Goal: Task Accomplishment & Management: Use online tool/utility

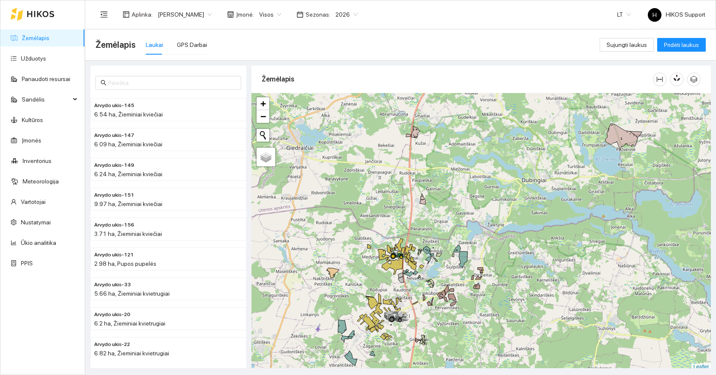
scroll to position [3, 0]
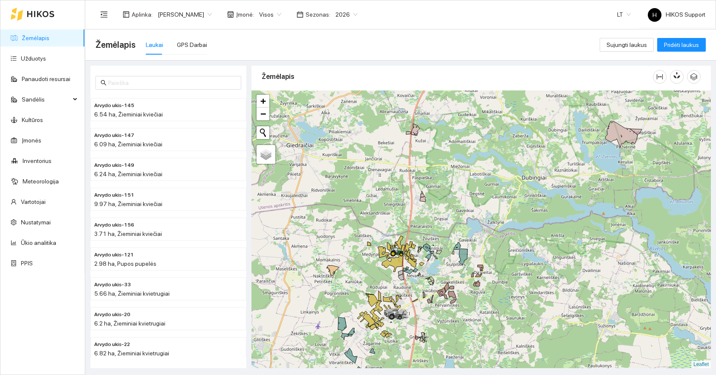
drag, startPoint x: 454, startPoint y: 170, endPoint x: 454, endPoint y: 184, distance: 13.6
click at [454, 184] on div at bounding box center [482, 229] width 460 height 278
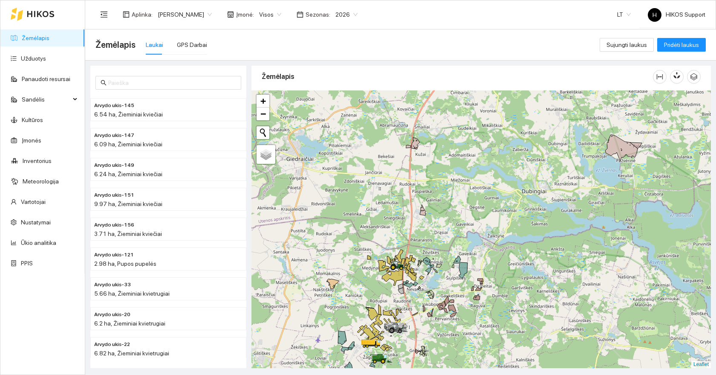
click at [183, 15] on span "[PERSON_NAME]" at bounding box center [185, 14] width 54 height 13
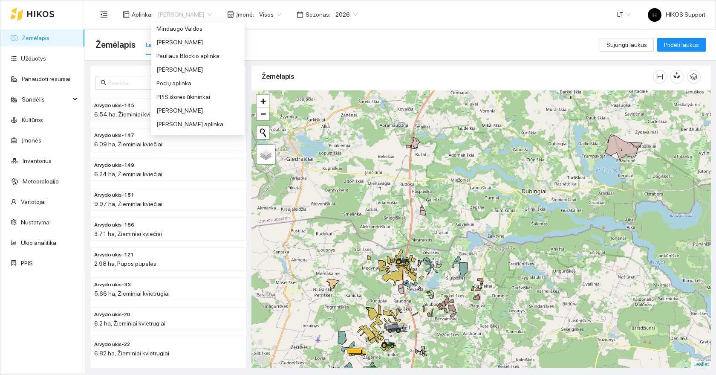
scroll to position [338, 0]
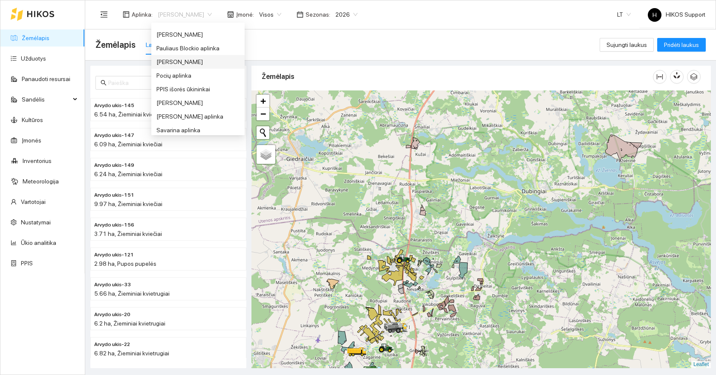
click at [167, 61] on div "[PERSON_NAME]" at bounding box center [197, 61] width 83 height 9
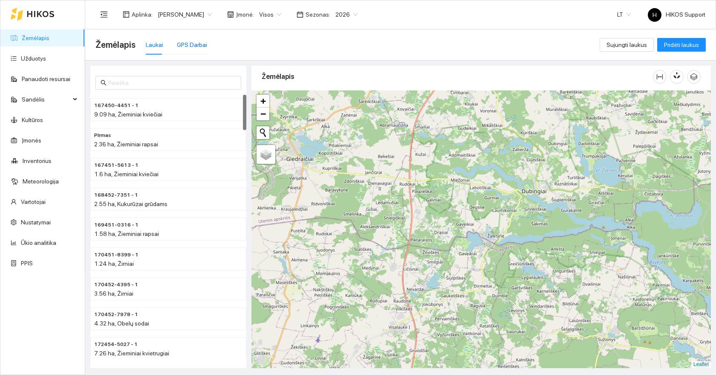
click at [187, 46] on div "GPS Darbai" at bounding box center [192, 44] width 30 height 9
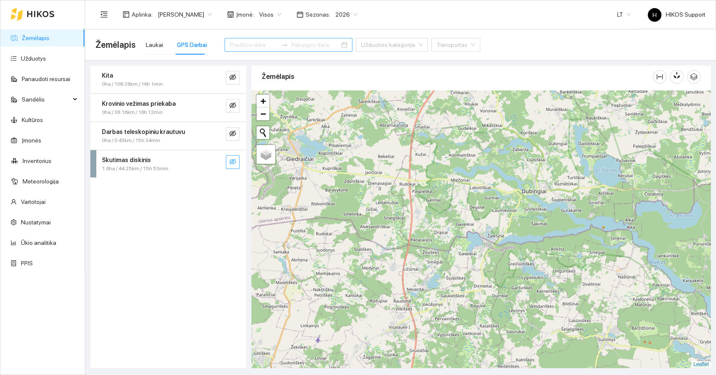
click at [235, 163] on icon "eye-invisible" at bounding box center [232, 161] width 7 height 7
click at [215, 161] on icon "search" at bounding box center [215, 161] width 7 height 7
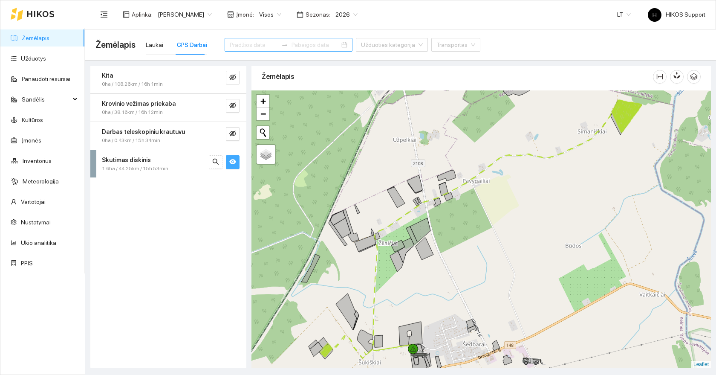
click at [477, 215] on div at bounding box center [482, 229] width 460 height 278
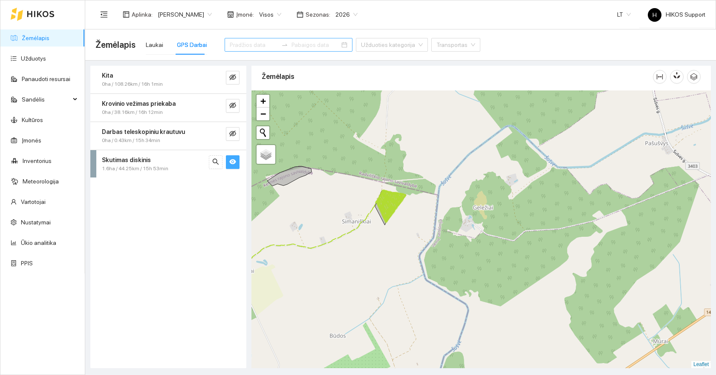
drag, startPoint x: 607, startPoint y: 181, endPoint x: 506, endPoint y: 209, distance: 104.5
click at [506, 209] on div at bounding box center [482, 229] width 460 height 278
click at [414, 231] on div at bounding box center [482, 229] width 460 height 278
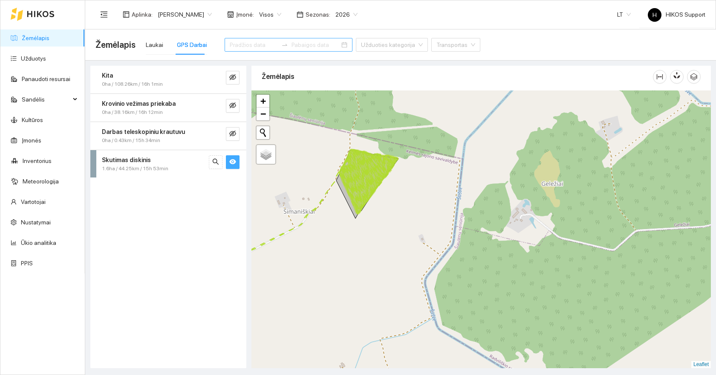
click at [377, 230] on div at bounding box center [482, 229] width 460 height 278
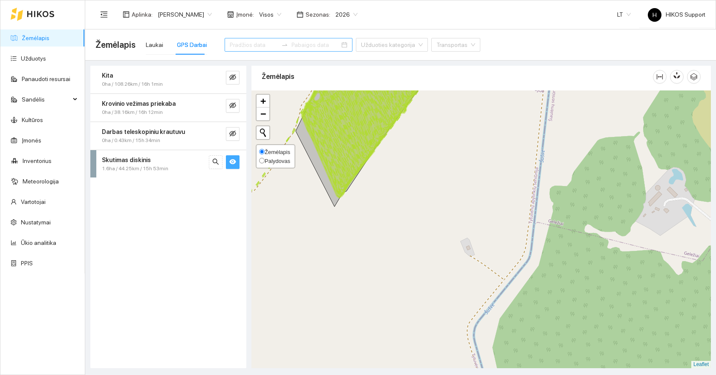
click at [280, 161] on span "Palydovas" at bounding box center [278, 161] width 26 height 6
click at [265, 161] on input "Palydovas" at bounding box center [262, 161] width 6 height 6
radio input "true"
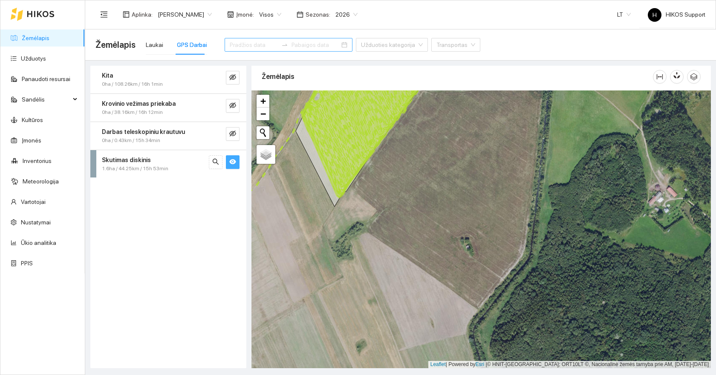
click at [357, 179] on div at bounding box center [482, 229] width 460 height 278
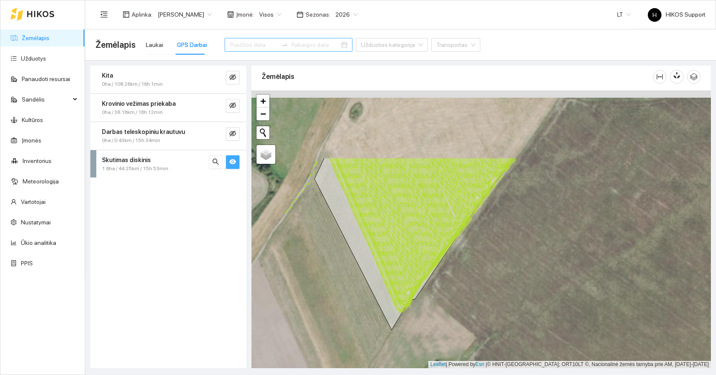
drag, startPoint x: 354, startPoint y: 177, endPoint x: 445, endPoint y: 290, distance: 144.7
click at [445, 290] on div at bounding box center [482, 229] width 460 height 278
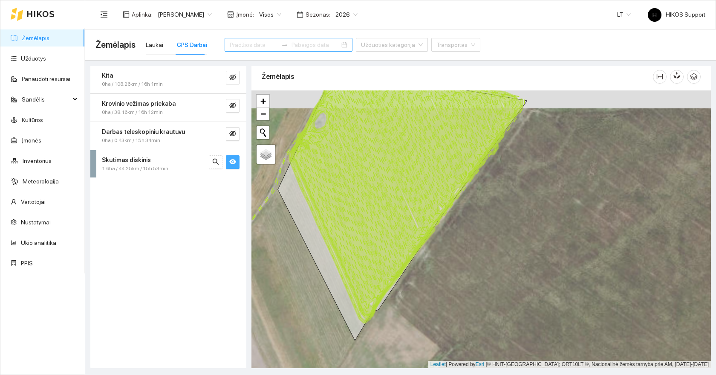
drag, startPoint x: 349, startPoint y: 185, endPoint x: 301, endPoint y: 178, distance: 47.8
click at [301, 178] on icon at bounding box center [407, 200] width 232 height 235
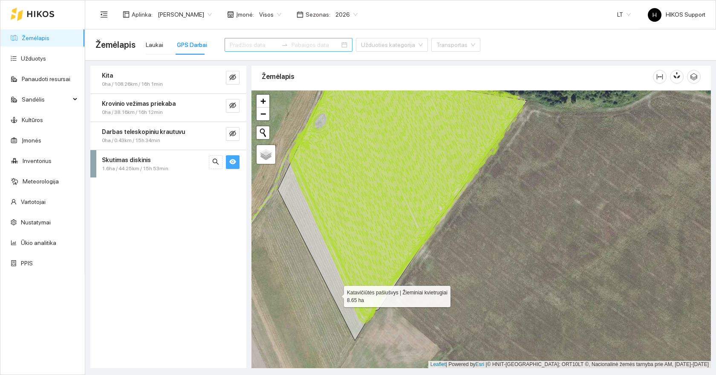
click at [335, 276] on icon at bounding box center [402, 204] width 249 height 272
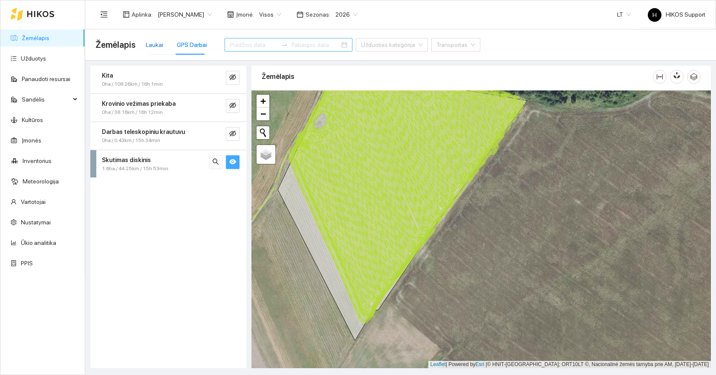
click at [151, 44] on div "Laukai" at bounding box center [154, 44] width 17 height 9
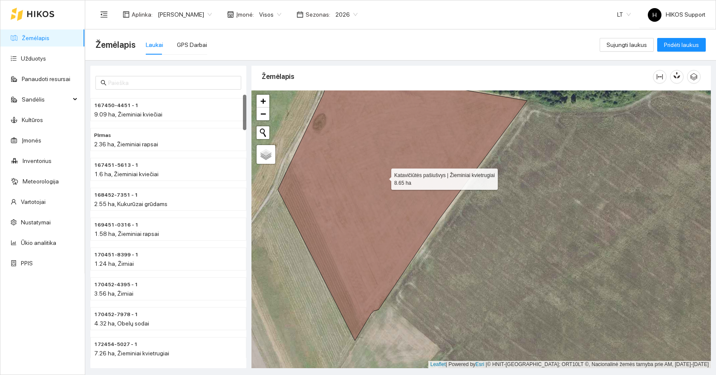
click at [304, 208] on icon at bounding box center [402, 204] width 249 height 272
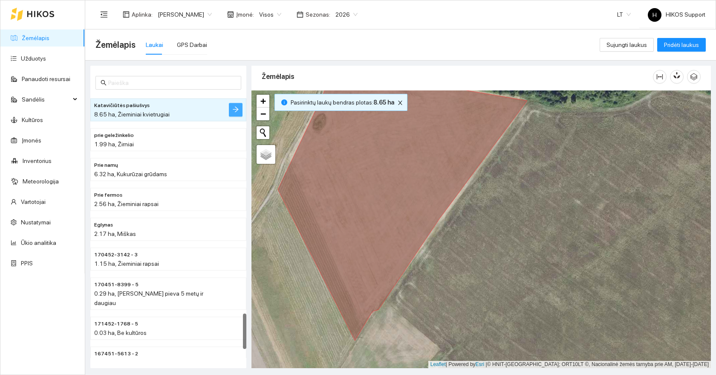
click at [237, 111] on icon "arrow-right" at bounding box center [235, 109] width 7 height 7
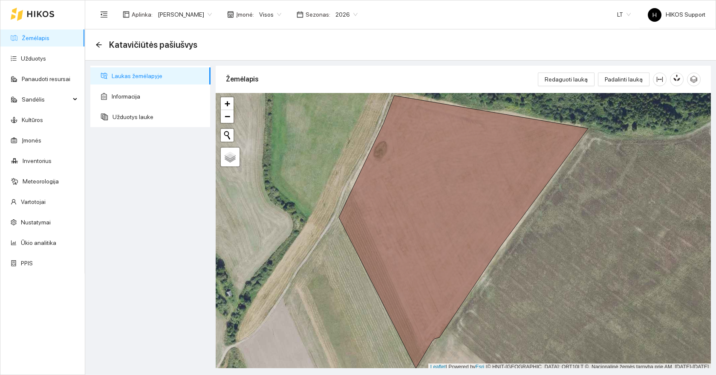
click at [571, 89] on div "Redaguoti lauką Padalinti lauką" at bounding box center [619, 79] width 163 height 27
click at [571, 79] on span "Redaguoti lauką" at bounding box center [566, 79] width 43 height 9
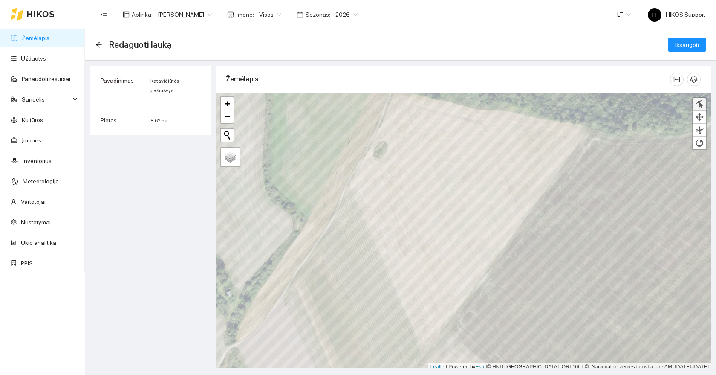
click at [701, 99] on link at bounding box center [699, 104] width 13 height 13
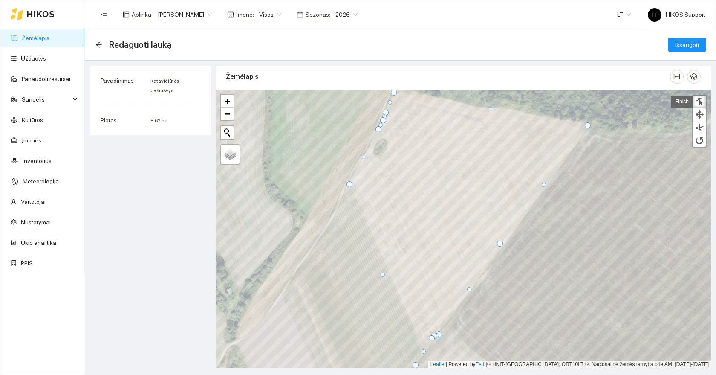
drag, startPoint x: 339, startPoint y: 214, endPoint x: 350, endPoint y: 184, distance: 31.8
click at [350, 184] on div at bounding box center [350, 184] width 6 height 6
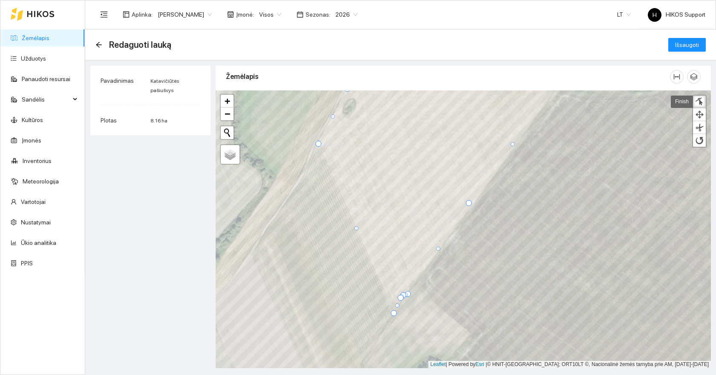
drag, startPoint x: 384, startPoint y: 323, endPoint x: 393, endPoint y: 311, distance: 14.9
click at [393, 311] on div at bounding box center [394, 313] width 6 height 6
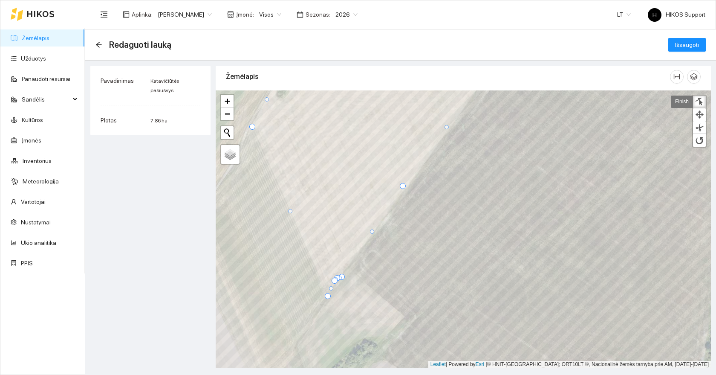
click at [680, 104] on link "Finish" at bounding box center [682, 102] width 22 height 12
click at [690, 48] on span "Išsaugoti" at bounding box center [687, 44] width 24 height 9
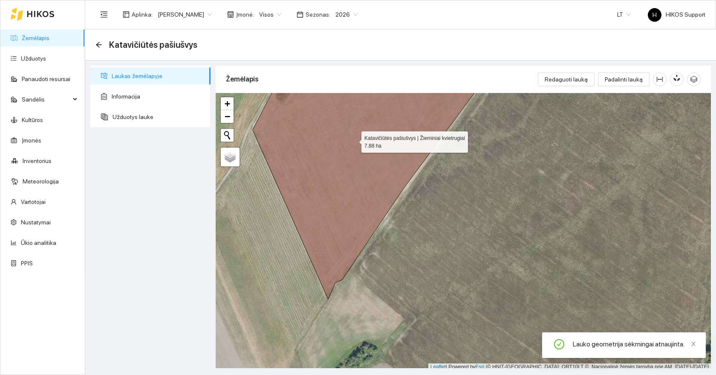
scroll to position [3, 0]
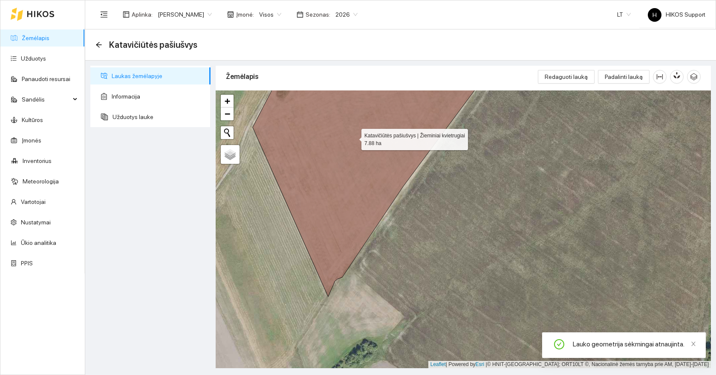
click at [349, 174] on icon at bounding box center [372, 178] width 238 height 235
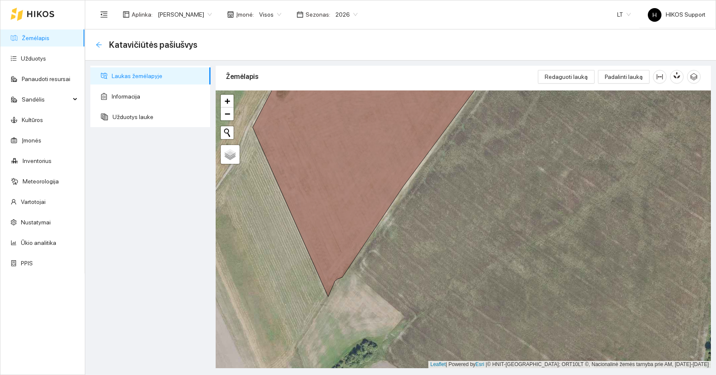
click at [99, 46] on icon "arrow-left" at bounding box center [99, 44] width 7 height 7
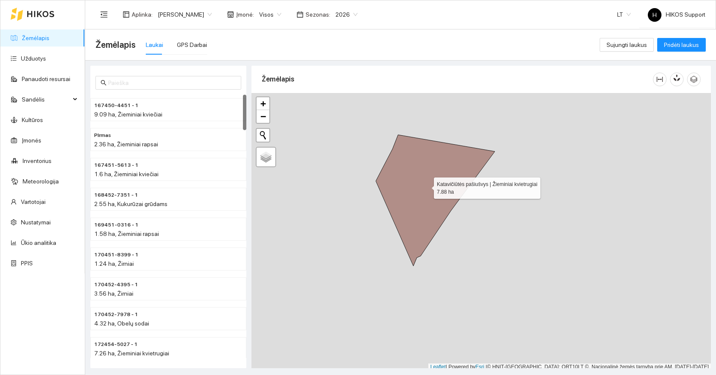
scroll to position [3, 0]
click at [393, 191] on icon at bounding box center [435, 197] width 119 height 131
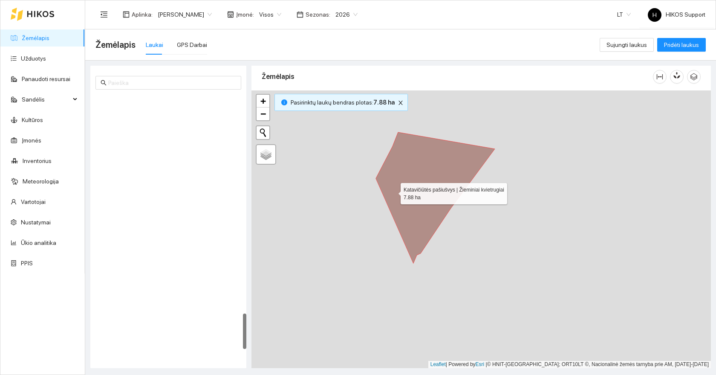
scroll to position [1608, 0]
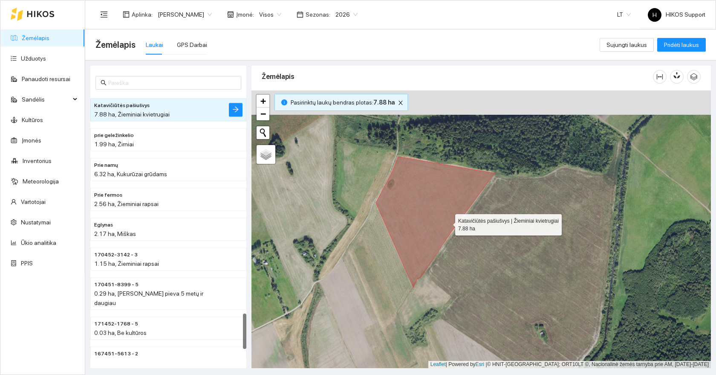
drag, startPoint x: 448, startPoint y: 192, endPoint x: 447, endPoint y: 222, distance: 30.3
click at [447, 222] on icon at bounding box center [435, 221] width 119 height 131
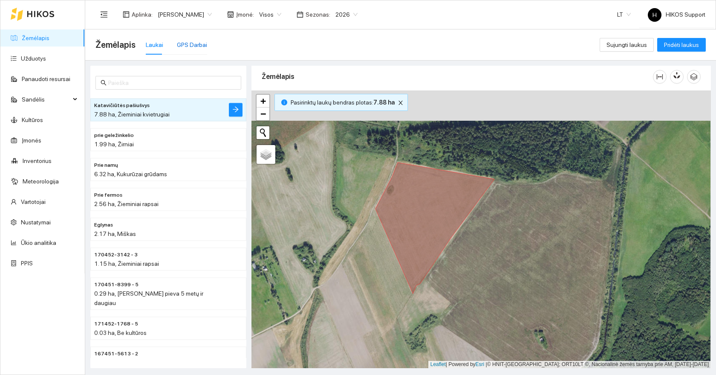
click at [187, 47] on div "GPS Darbai" at bounding box center [192, 44] width 30 height 9
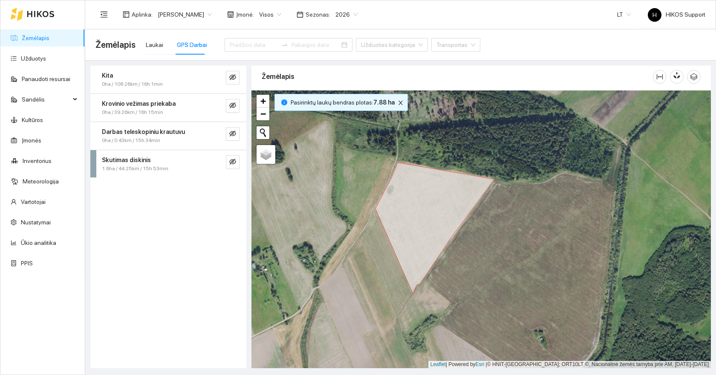
click at [383, 244] on div at bounding box center [482, 229] width 460 height 278
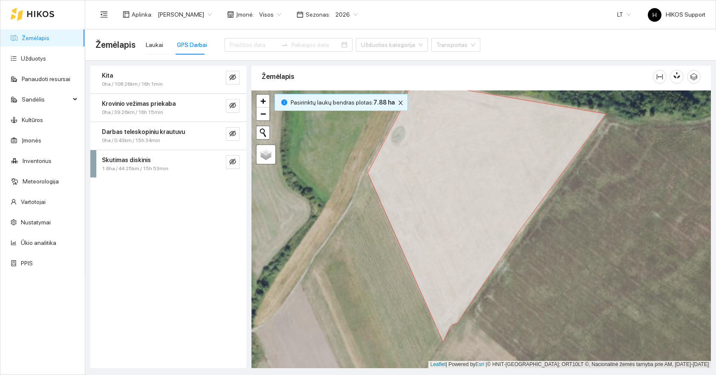
click at [388, 252] on div at bounding box center [482, 229] width 460 height 278
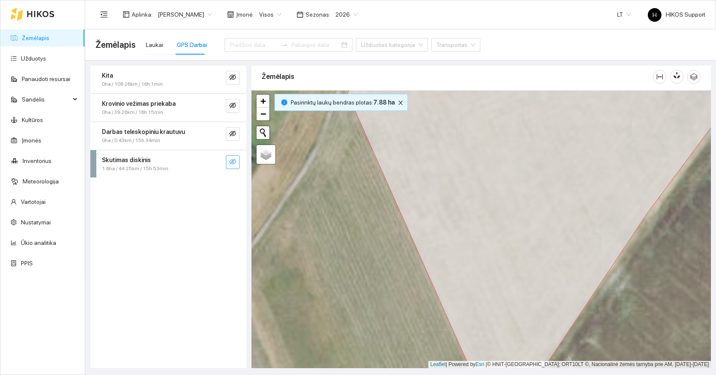
click at [231, 161] on icon "eye-invisible" at bounding box center [232, 161] width 7 height 7
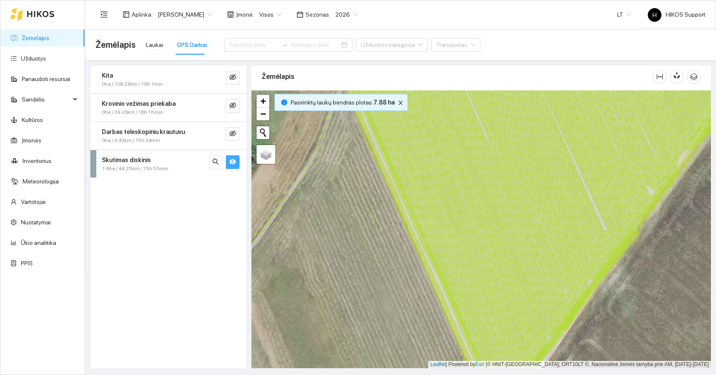
drag, startPoint x: 389, startPoint y: 257, endPoint x: 307, endPoint y: 241, distance: 84.1
click at [307, 241] on div at bounding box center [482, 229] width 460 height 278
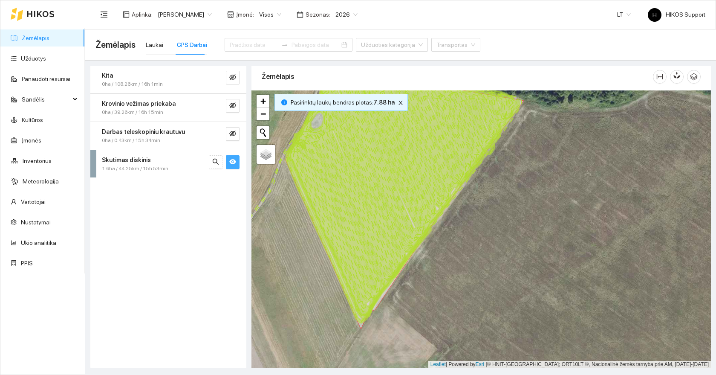
click at [417, 295] on div at bounding box center [482, 229] width 460 height 278
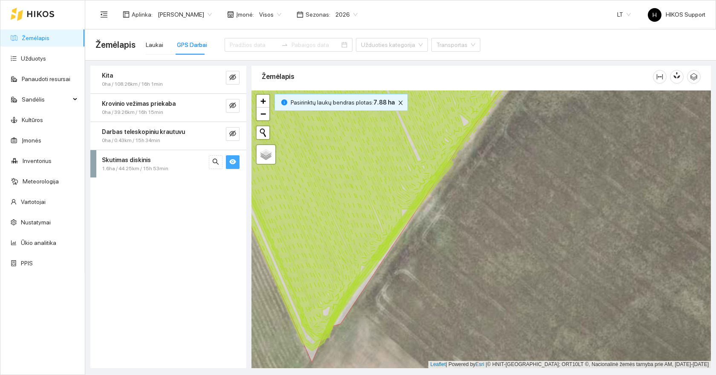
drag, startPoint x: 364, startPoint y: 304, endPoint x: 443, endPoint y: 339, distance: 86.1
click at [443, 339] on div at bounding box center [482, 229] width 460 height 278
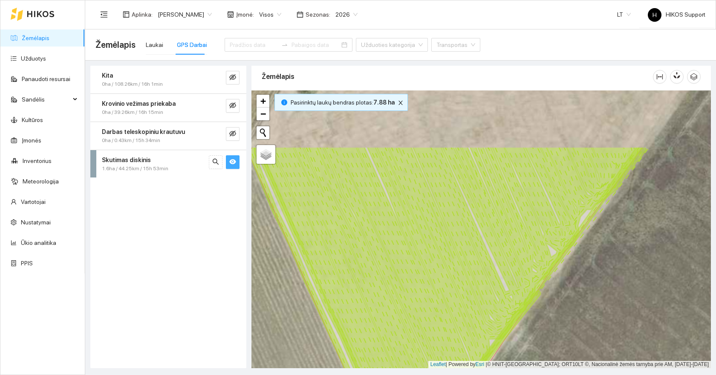
drag, startPoint x: 406, startPoint y: 199, endPoint x: 404, endPoint y: 324, distance: 125.4
click at [404, 324] on icon at bounding box center [452, 306] width 388 height 320
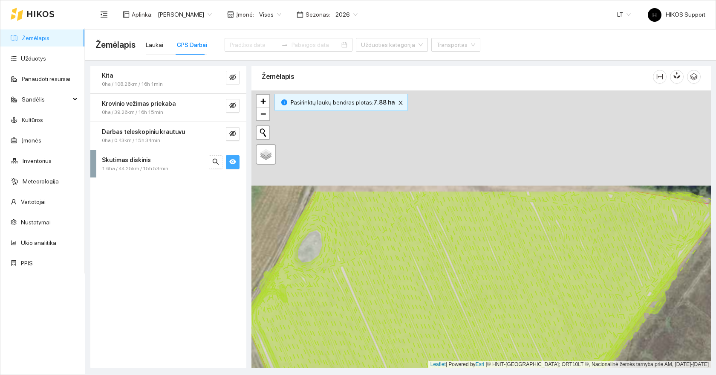
drag, startPoint x: 395, startPoint y: 170, endPoint x: 397, endPoint y: 309, distance: 138.6
click at [397, 308] on icon at bounding box center [482, 358] width 453 height 336
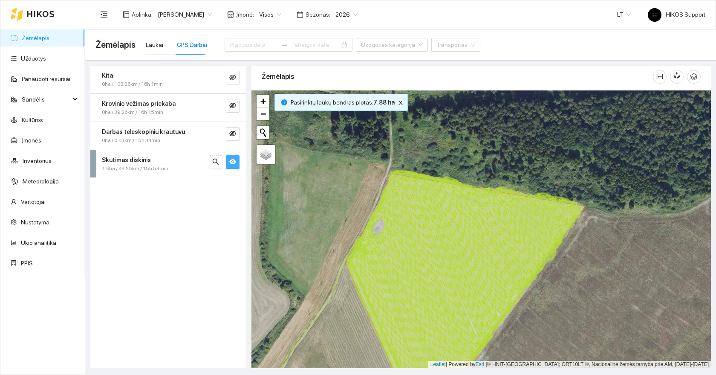
click at [39, 40] on link "Žemėlapis" at bounding box center [36, 38] width 28 height 7
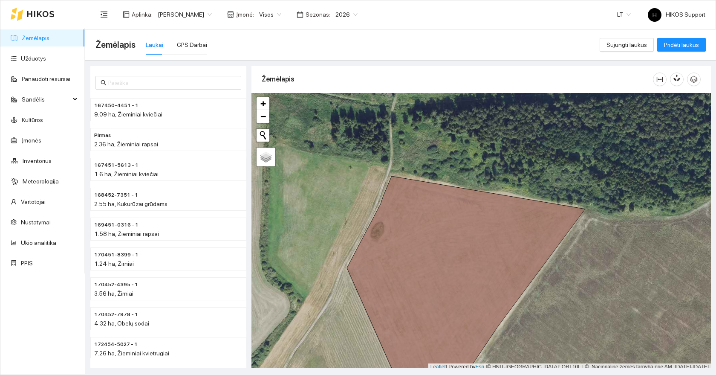
click at [44, 38] on link "Žemėlapis" at bounding box center [36, 38] width 28 height 7
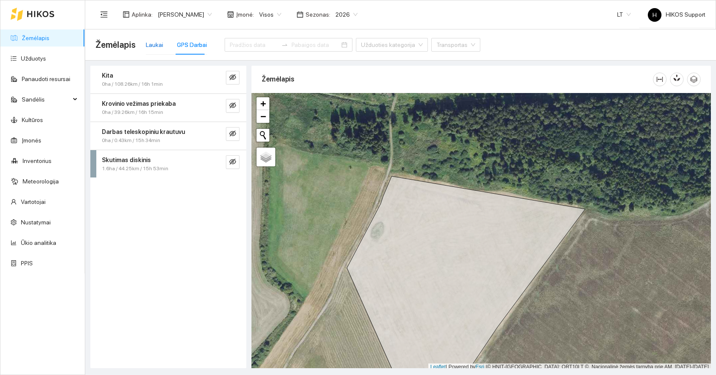
click at [158, 44] on div "Laukai" at bounding box center [154, 44] width 17 height 9
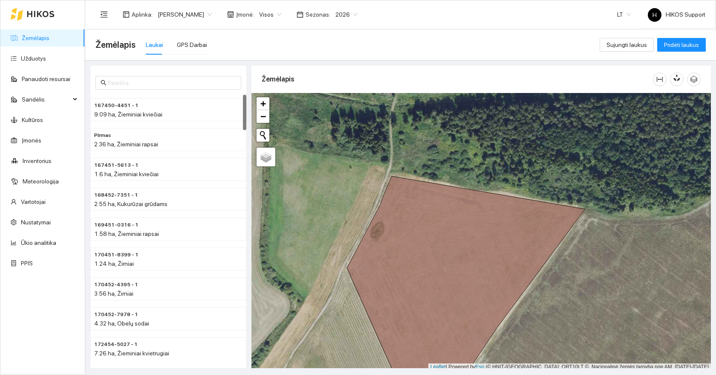
click at [44, 35] on link "Žemėlapis" at bounding box center [36, 38] width 28 height 7
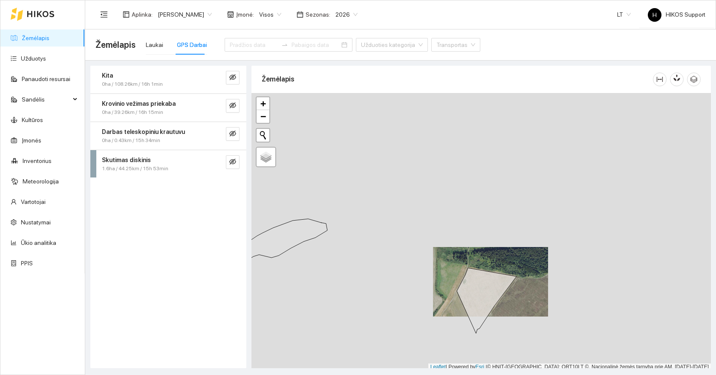
scroll to position [3, 0]
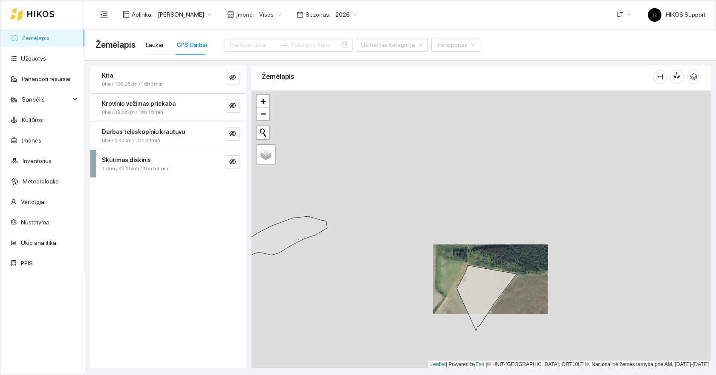
drag, startPoint x: 518, startPoint y: 314, endPoint x: 496, endPoint y: 264, distance: 54.6
click at [496, 264] on div at bounding box center [482, 229] width 460 height 278
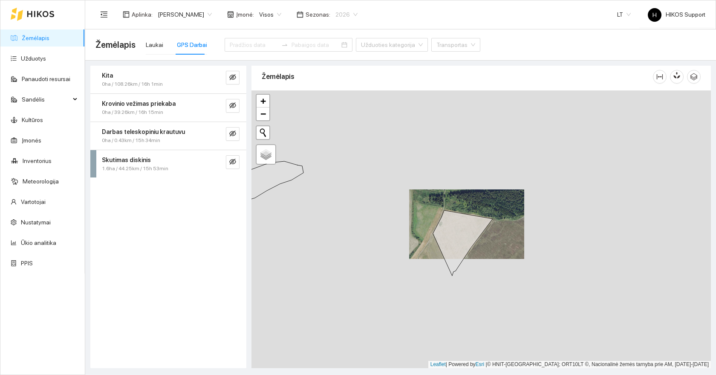
click at [336, 15] on span "2026" at bounding box center [347, 14] width 22 height 13
click at [313, 102] on div "2025" at bounding box center [313, 99] width 22 height 9
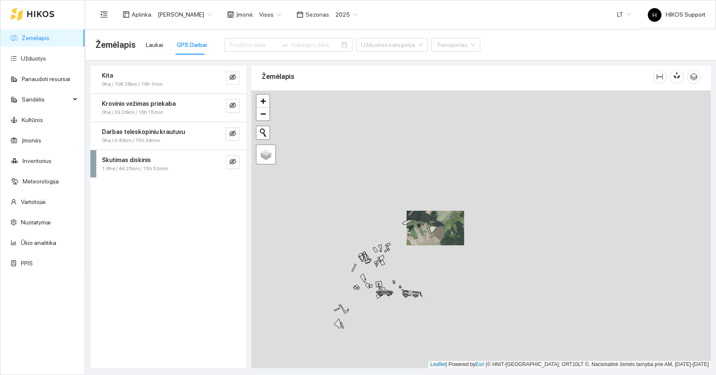
drag, startPoint x: 502, startPoint y: 278, endPoint x: 425, endPoint y: 281, distance: 77.3
click at [425, 281] on div at bounding box center [482, 229] width 460 height 278
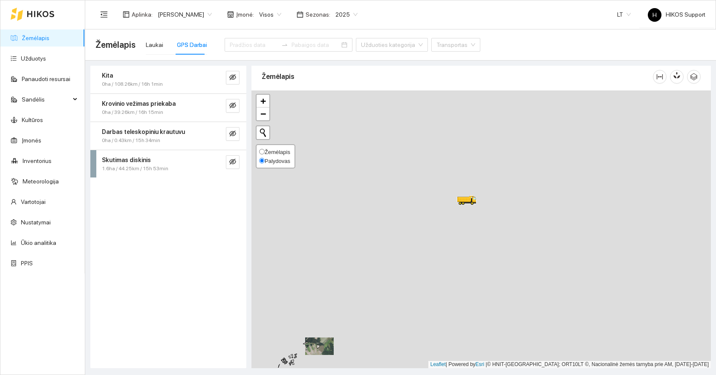
click at [273, 152] on span "Žemėlapis" at bounding box center [278, 152] width 26 height 6
click at [265, 152] on input "Žemėlapis" at bounding box center [262, 152] width 6 height 6
radio input "true"
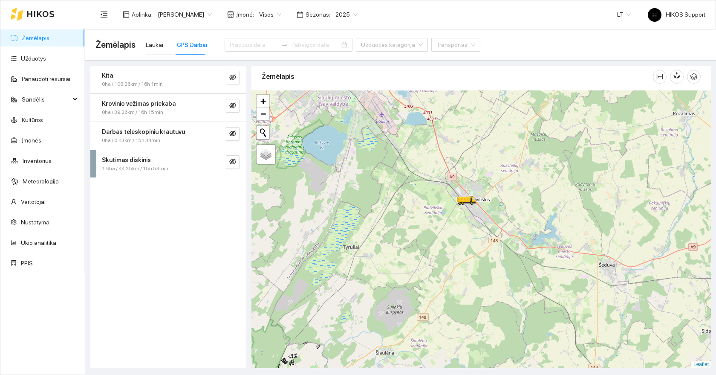
click at [513, 195] on div at bounding box center [482, 229] width 460 height 278
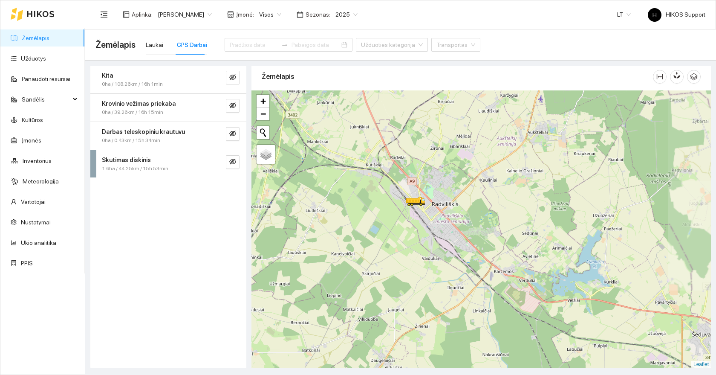
click at [421, 168] on div at bounding box center [482, 229] width 460 height 278
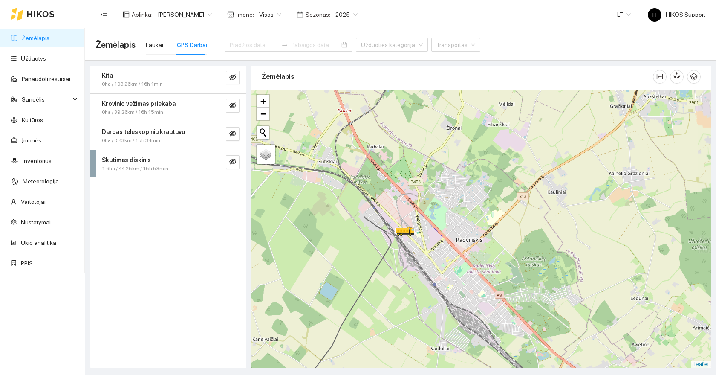
click at [397, 205] on div at bounding box center [482, 229] width 460 height 278
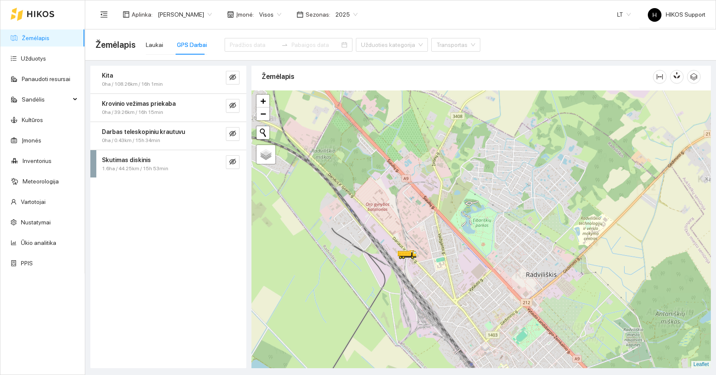
click at [403, 238] on div at bounding box center [482, 229] width 460 height 278
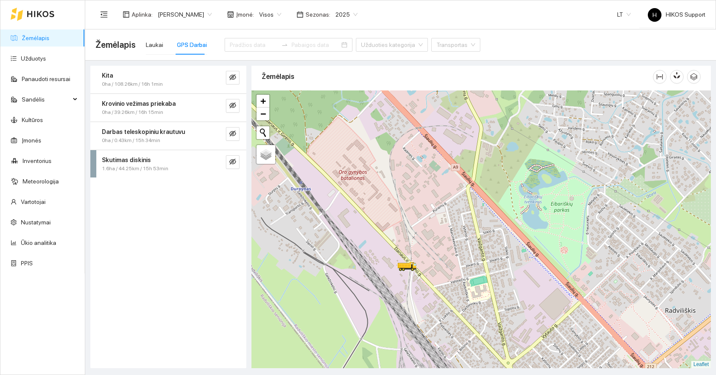
click at [414, 258] on div at bounding box center [482, 229] width 460 height 278
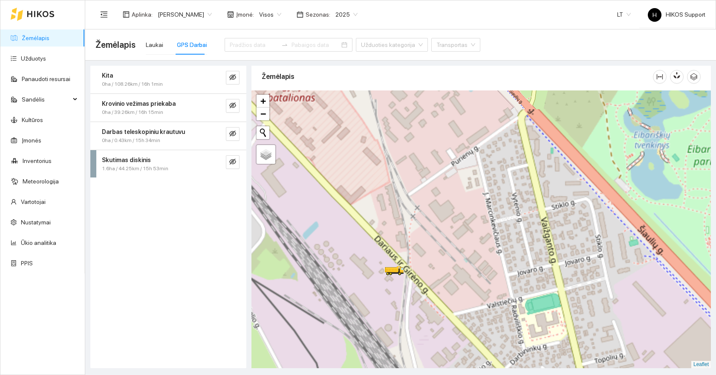
click at [407, 295] on div at bounding box center [482, 229] width 460 height 278
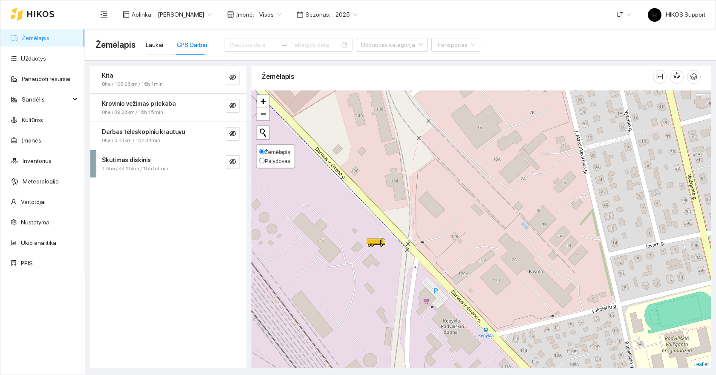
click at [277, 165] on div "Žemėlapis Palydovas" at bounding box center [276, 156] width 40 height 24
click at [279, 160] on span "Palydovas" at bounding box center [278, 161] width 26 height 6
click at [265, 160] on input "Palydovas" at bounding box center [262, 161] width 6 height 6
radio input "true"
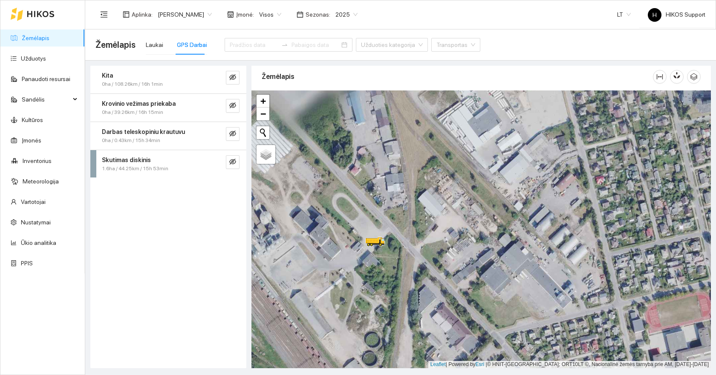
click at [378, 271] on div at bounding box center [482, 229] width 460 height 278
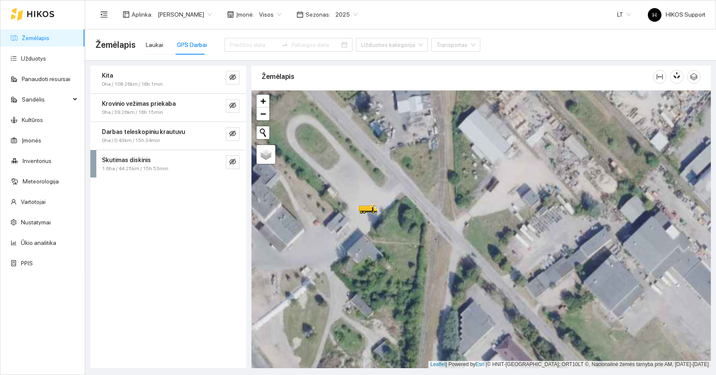
click at [369, 246] on div at bounding box center [482, 229] width 460 height 278
click at [232, 105] on icon "eye-invisible" at bounding box center [232, 105] width 7 height 7
click at [214, 103] on icon "search" at bounding box center [215, 105] width 7 height 7
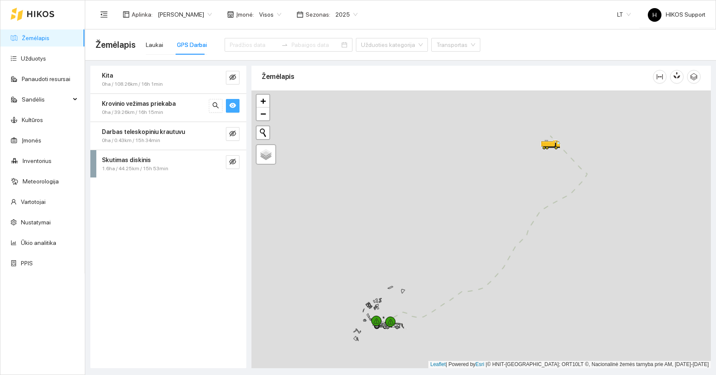
click at [585, 136] on div at bounding box center [482, 229] width 460 height 278
click at [537, 135] on div at bounding box center [482, 229] width 460 height 278
click at [494, 148] on div at bounding box center [482, 229] width 460 height 278
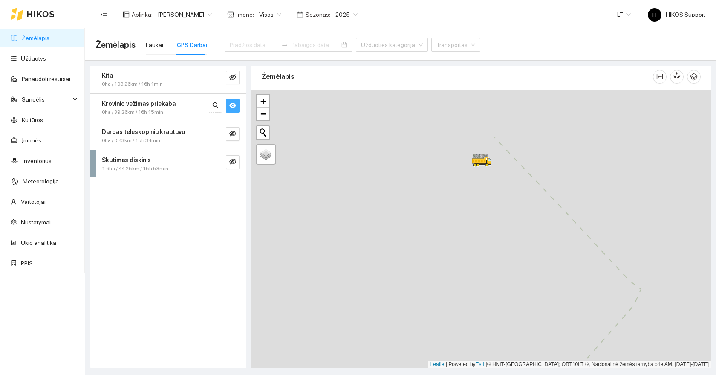
click at [494, 148] on div at bounding box center [482, 229] width 460 height 278
click at [472, 156] on div at bounding box center [482, 229] width 460 height 278
click at [471, 190] on div at bounding box center [482, 229] width 460 height 278
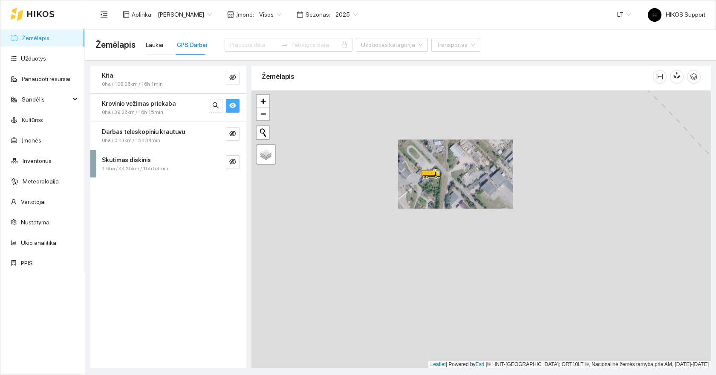
click at [429, 185] on div at bounding box center [482, 229] width 460 height 278
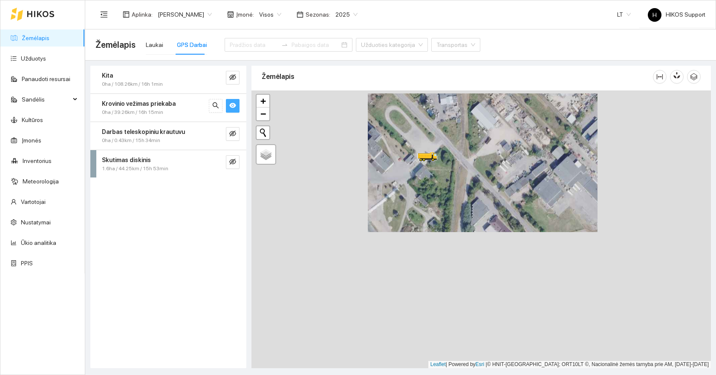
click at [420, 182] on div at bounding box center [482, 229] width 460 height 278
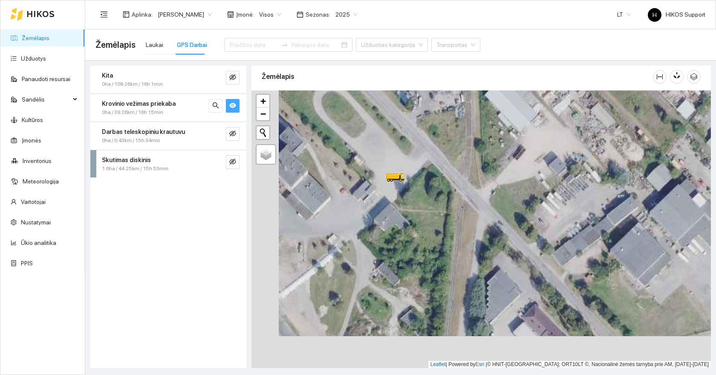
drag, startPoint x: 452, startPoint y: 132, endPoint x: 414, endPoint y: 189, distance: 69.1
click at [414, 189] on div at bounding box center [482, 229] width 460 height 278
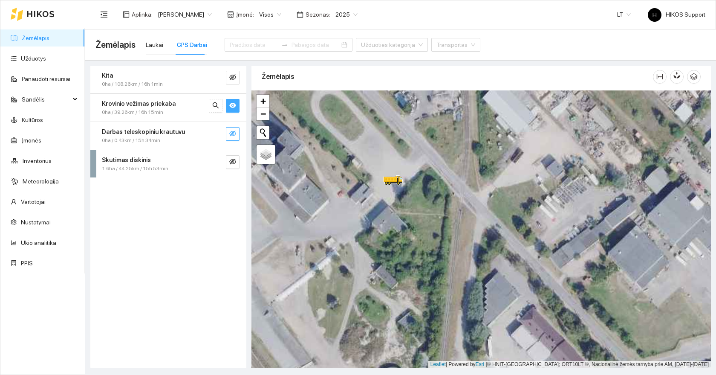
click at [235, 135] on icon "eye-invisible" at bounding box center [232, 133] width 7 height 7
click at [215, 134] on icon "search" at bounding box center [216, 133] width 6 height 6
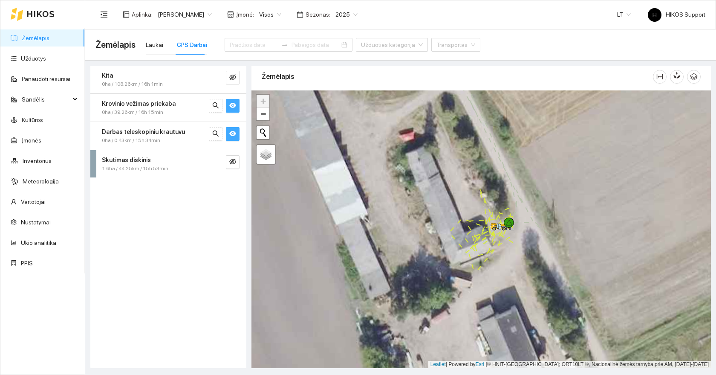
click at [542, 257] on div at bounding box center [482, 229] width 460 height 278
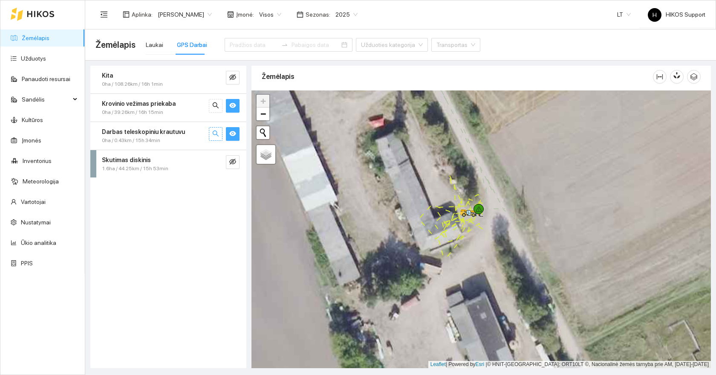
click at [217, 135] on icon "search" at bounding box center [216, 133] width 6 height 6
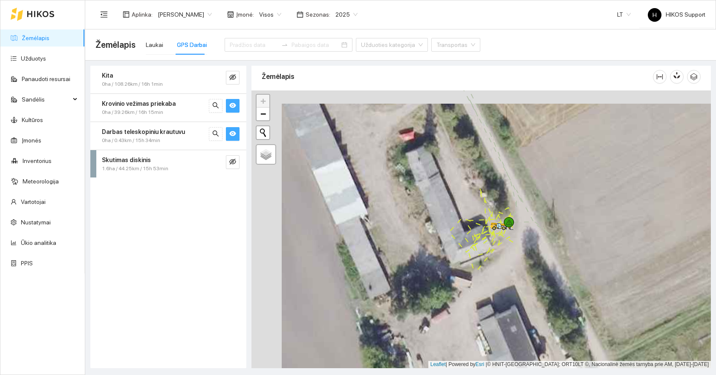
click at [237, 134] on button "button" at bounding box center [233, 134] width 14 height 14
click at [213, 108] on icon "search" at bounding box center [215, 105] width 7 height 7
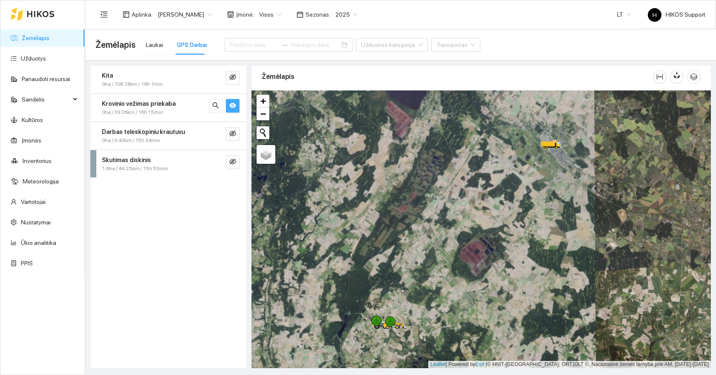
click at [587, 128] on div at bounding box center [482, 229] width 460 height 278
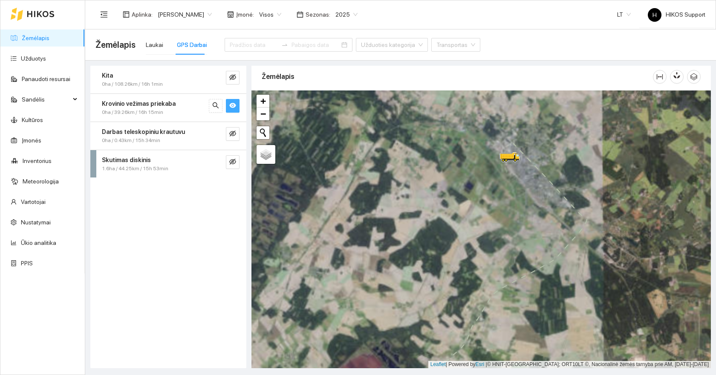
click at [545, 128] on div at bounding box center [482, 229] width 460 height 278
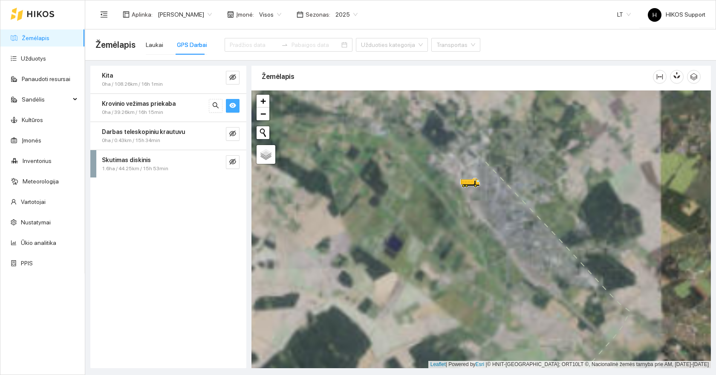
click at [470, 165] on div at bounding box center [482, 229] width 460 height 278
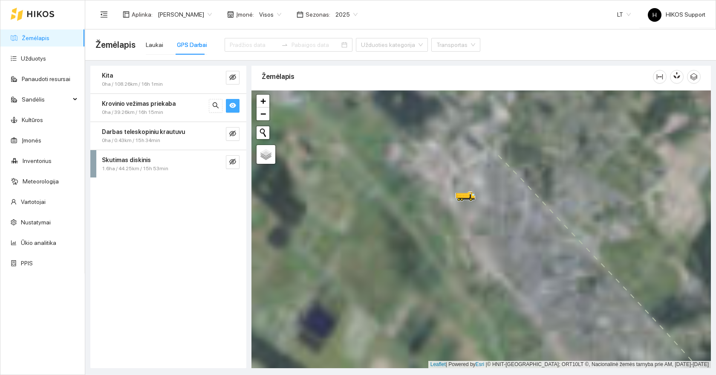
click at [470, 197] on icon at bounding box center [467, 197] width 9 height 7
